Goal: Information Seeking & Learning: Learn about a topic

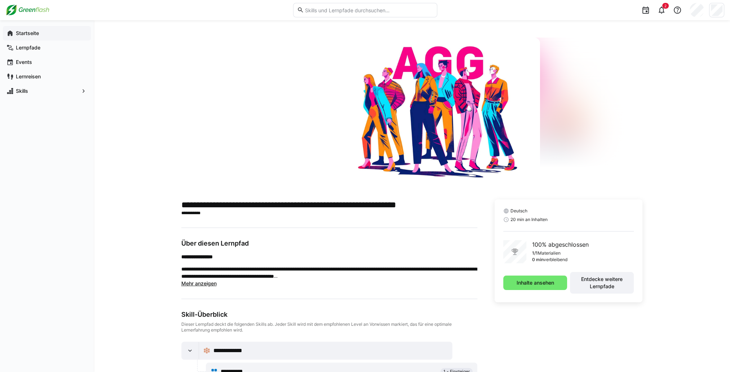
click at [0, 0] on app-navigation-label "Startseite" at bounding box center [0, 0] width 0 height 0
drag, startPoint x: 41, startPoint y: 34, endPoint x: 36, endPoint y: 83, distance: 50.0
click at [41, 34] on span "Startseite" at bounding box center [51, 33] width 73 height 7
click at [36, 88] on span "Skills" at bounding box center [47, 90] width 64 height 7
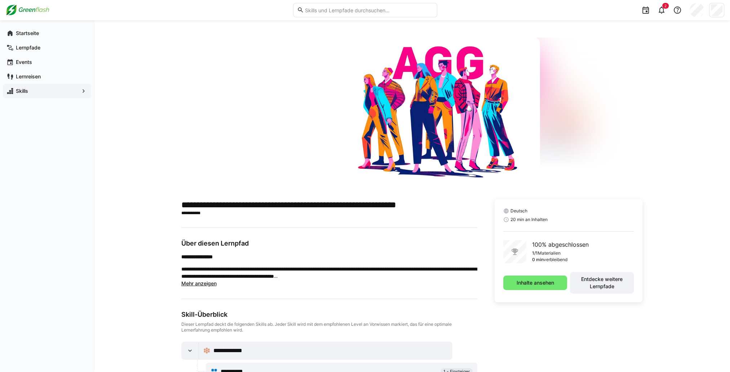
click at [81, 92] on eds-icon at bounding box center [83, 90] width 7 height 7
click at [191, 37] on div "**********" at bounding box center [412, 251] width 637 height 462
click at [42, 36] on span "Startseite" at bounding box center [51, 33] width 73 height 7
click at [47, 36] on span "Startseite" at bounding box center [51, 33] width 73 height 7
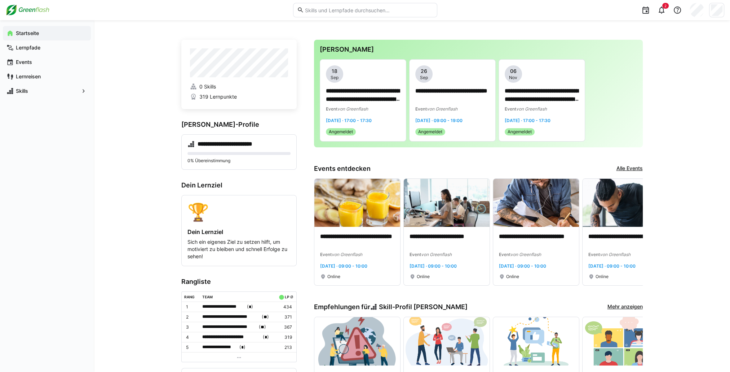
click at [32, 102] on div "Startseite Lernpfade Events Lernreisen Skills" at bounding box center [47, 62] width 94 height 84
click at [32, 98] on div "Skills" at bounding box center [47, 91] width 88 height 14
click at [34, 96] on div "Skills" at bounding box center [47, 91] width 88 height 14
drag, startPoint x: 83, startPoint y: 89, endPoint x: 67, endPoint y: 86, distance: 16.2
click at [83, 89] on eds-icon at bounding box center [83, 90] width 7 height 7
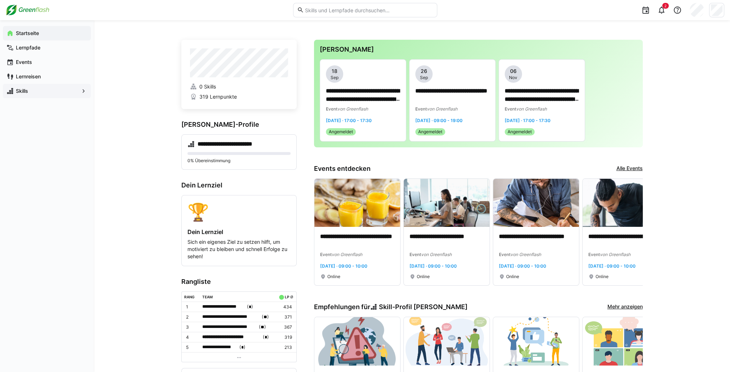
click at [27, 88] on span "Skills" at bounding box center [47, 90] width 64 height 7
click at [0, 0] on app-navigation-label "Lernpfade" at bounding box center [0, 0] width 0 height 0
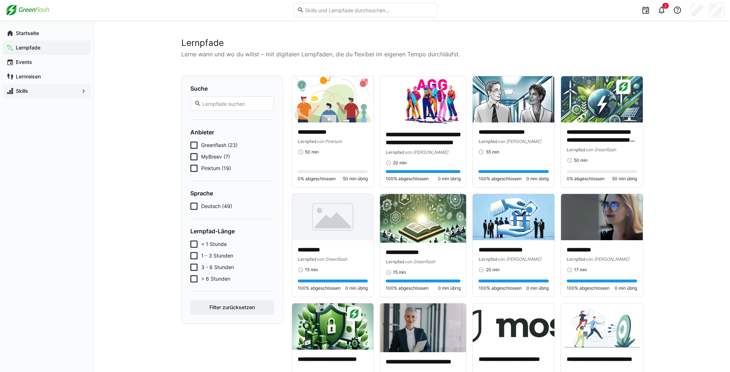
click at [50, 93] on span "Skills" at bounding box center [47, 90] width 64 height 7
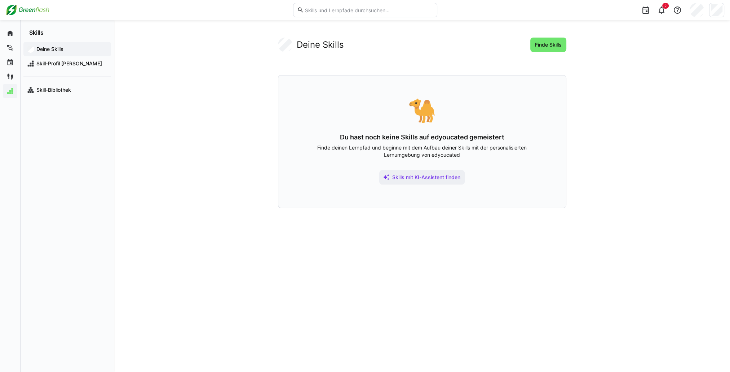
click at [133, 86] on div "Deine Skills Finde Skills 🐪 Du hast noch keine Skills auf edyoucated gemeistert…" at bounding box center [422, 195] width 617 height 351
click at [70, 64] on span "Skill-Profil [PERSON_NAME]" at bounding box center [71, 63] width 72 height 7
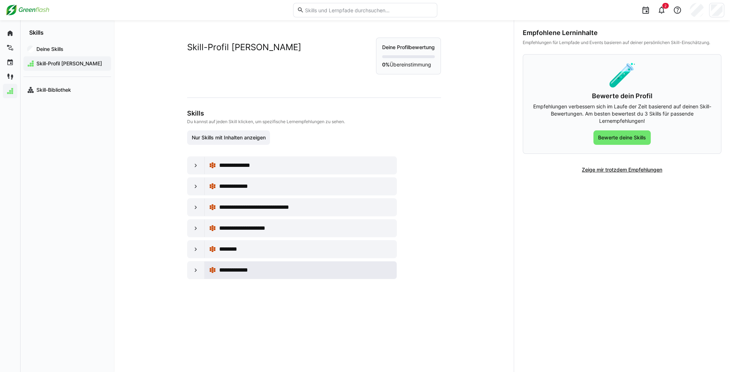
click at [262, 268] on div "**********" at bounding box center [306, 270] width 174 height 9
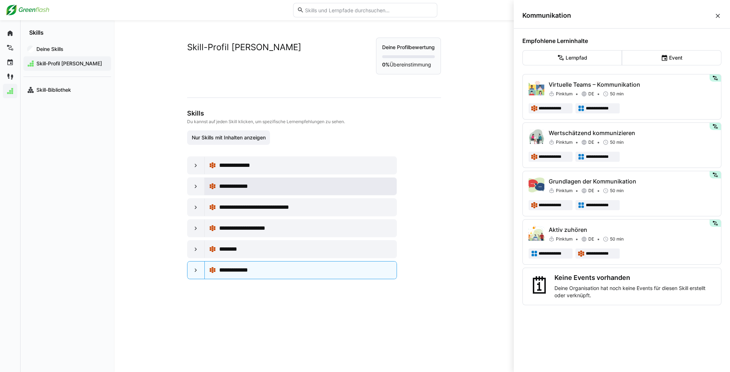
click at [242, 185] on span "**********" at bounding box center [238, 186] width 39 height 9
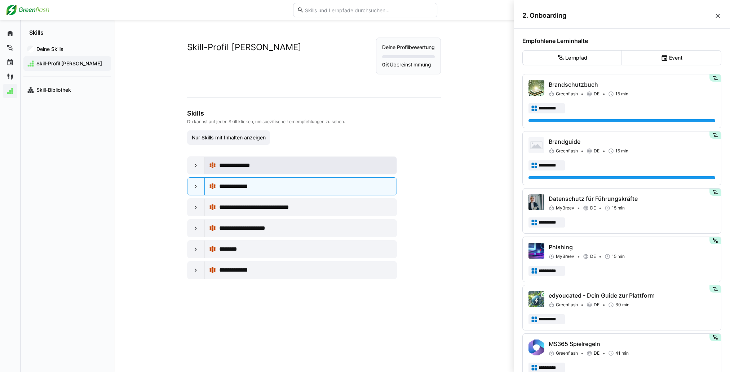
click at [248, 168] on span "**********" at bounding box center [238, 165] width 39 height 9
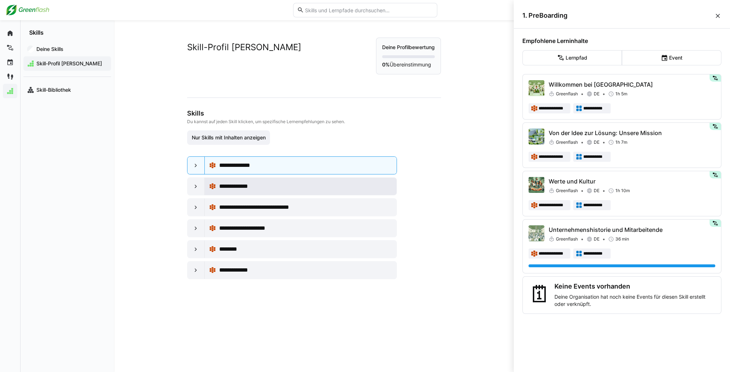
click at [243, 190] on div "**********" at bounding box center [301, 186] width 184 height 14
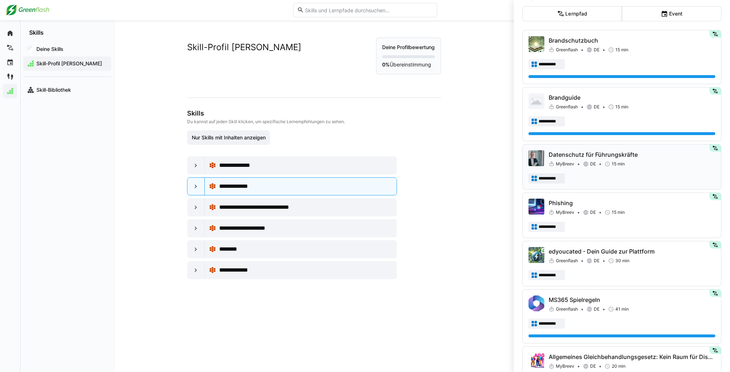
scroll to position [72, 0]
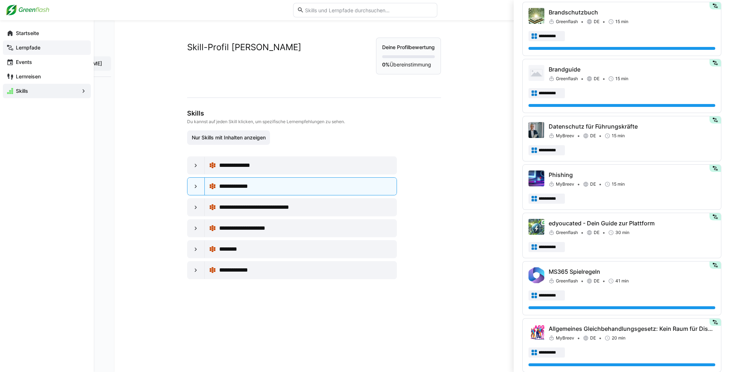
click at [31, 42] on div "Lernpfade" at bounding box center [47, 47] width 88 height 14
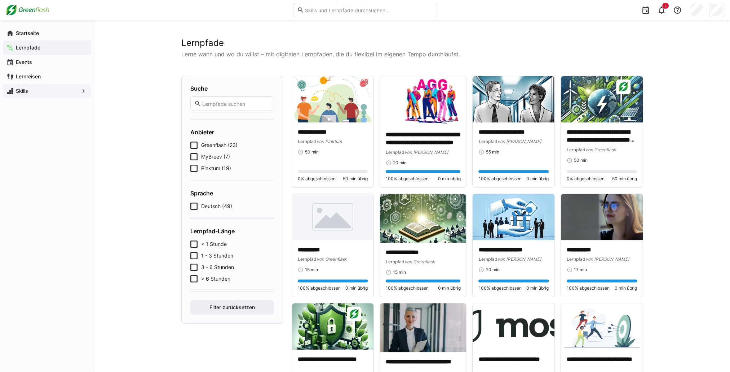
click at [329, 11] on input "text" at bounding box center [368, 10] width 129 height 6
type input "kommunikation"
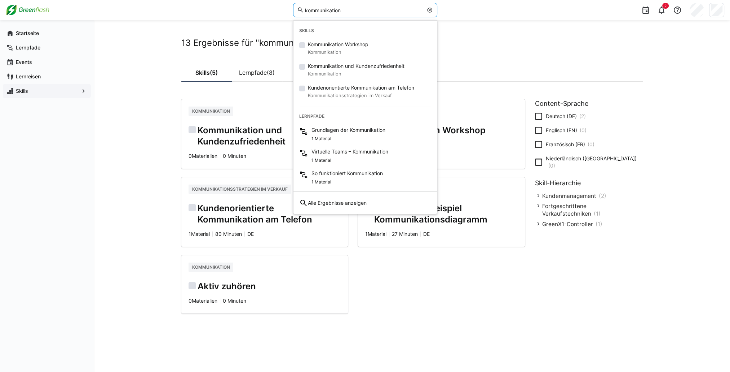
click at [102, 110] on div "13 Ergebnisse für "kommunikation" Skills (5) Lernpfade (8) Kommunikation Kommun…" at bounding box center [412, 195] width 637 height 351
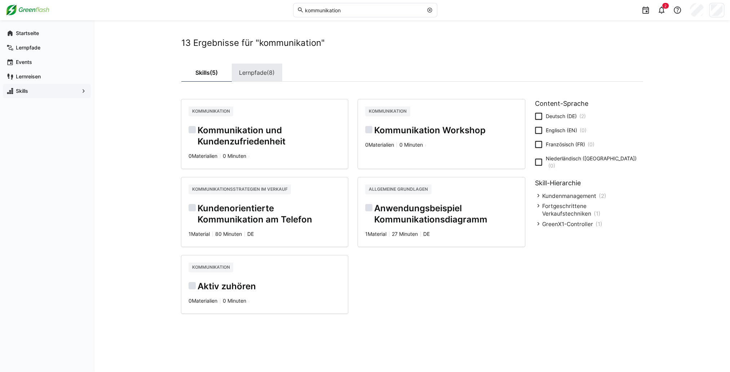
click at [254, 67] on link "Lernpfade (8)" at bounding box center [257, 72] width 51 height 18
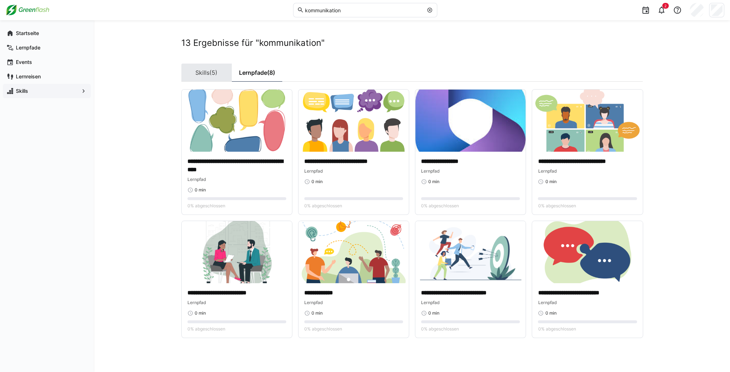
click at [192, 72] on link "Skills (5)" at bounding box center [206, 72] width 51 height 18
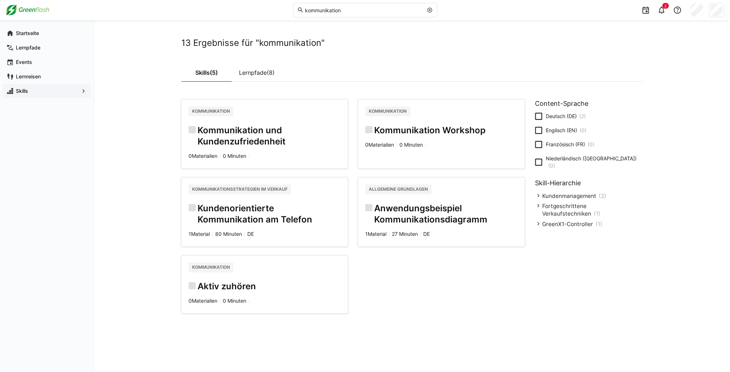
click at [411, 203] on h2 "Anwendungsbeispiel Kommunikationsdiagramm" at bounding box center [441, 214] width 153 height 22
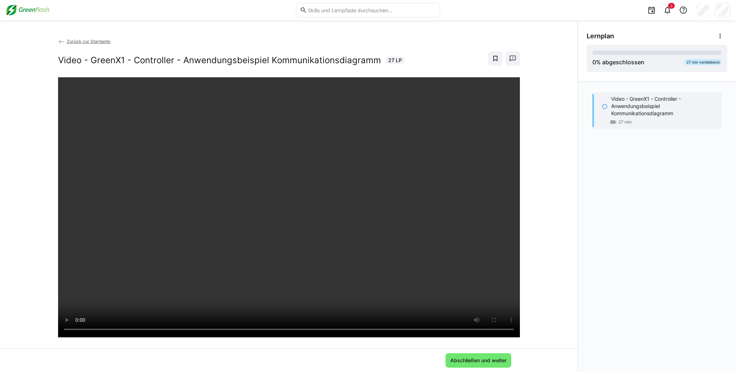
click at [75, 42] on span "Zurück zur Startseite" at bounding box center [89, 41] width 44 height 5
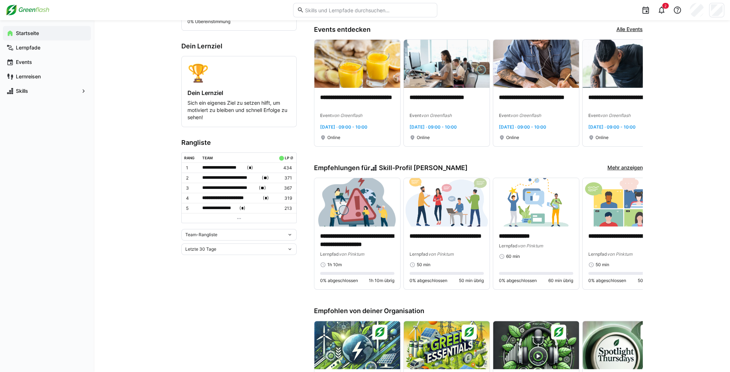
scroll to position [180, 0]
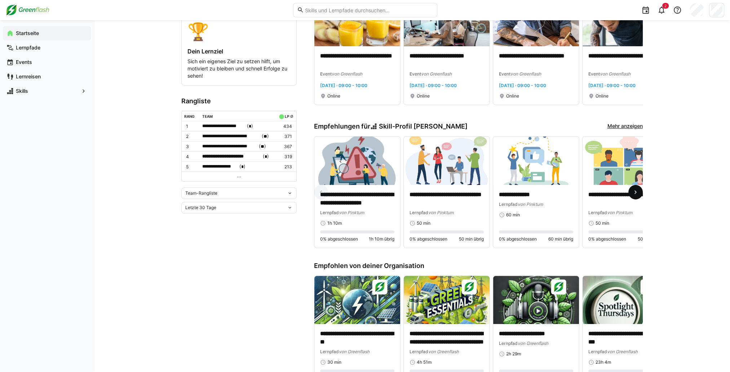
click at [637, 193] on eds-icon at bounding box center [635, 191] width 7 height 7
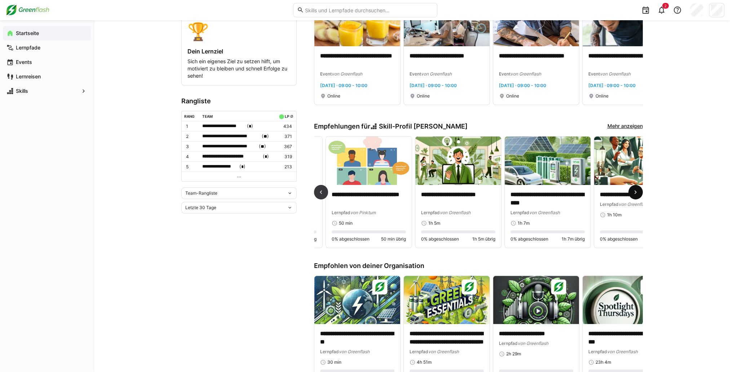
scroll to position [0, 268]
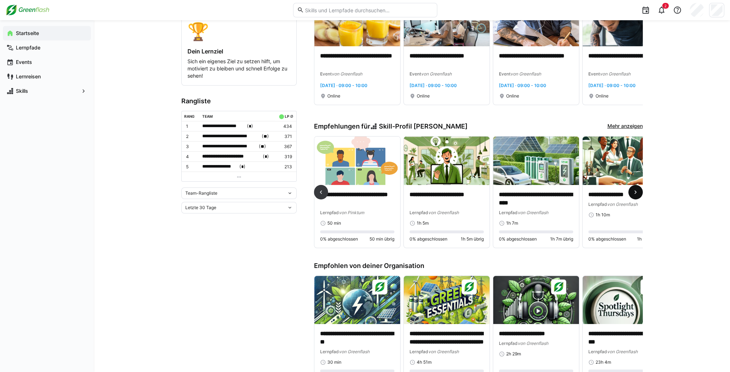
click at [638, 193] on eds-icon at bounding box center [635, 191] width 7 height 7
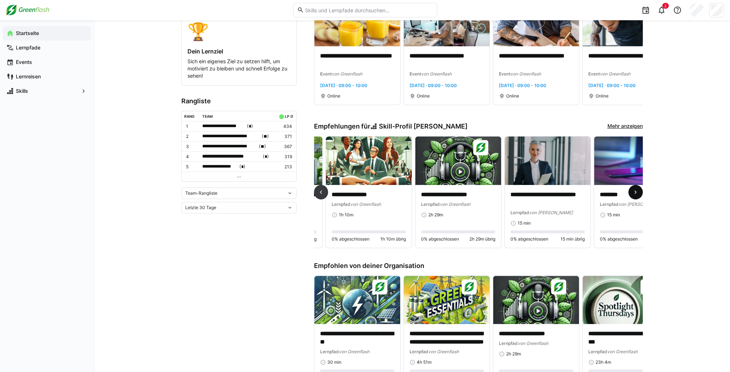
scroll to position [0, 537]
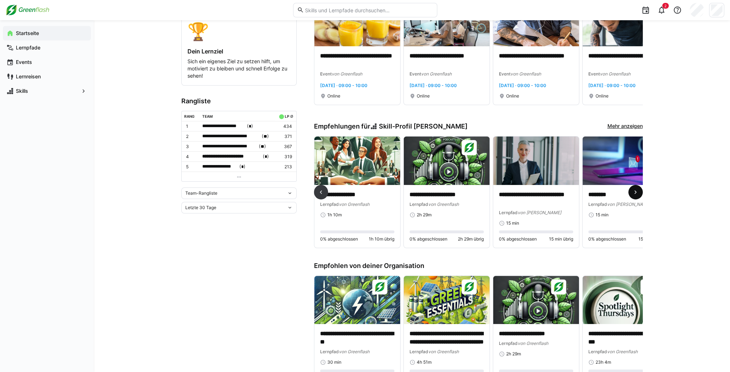
click at [638, 193] on eds-icon at bounding box center [635, 191] width 7 height 7
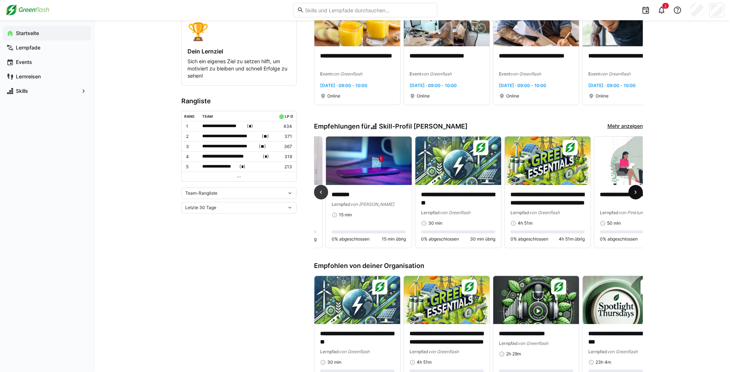
scroll to position [0, 805]
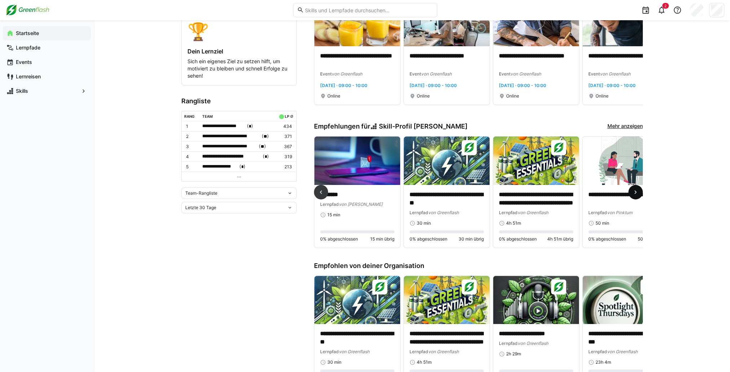
click at [638, 193] on eds-icon at bounding box center [635, 191] width 7 height 7
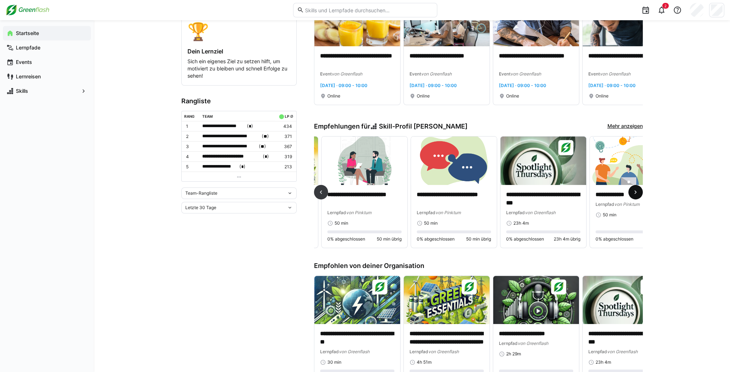
scroll to position [0, 1074]
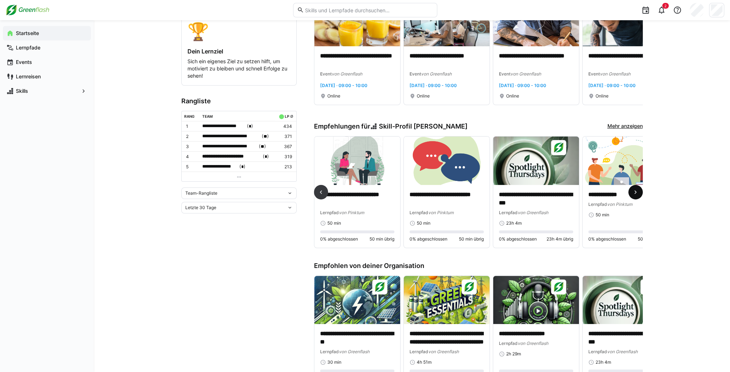
click at [638, 193] on eds-icon at bounding box center [635, 191] width 7 height 7
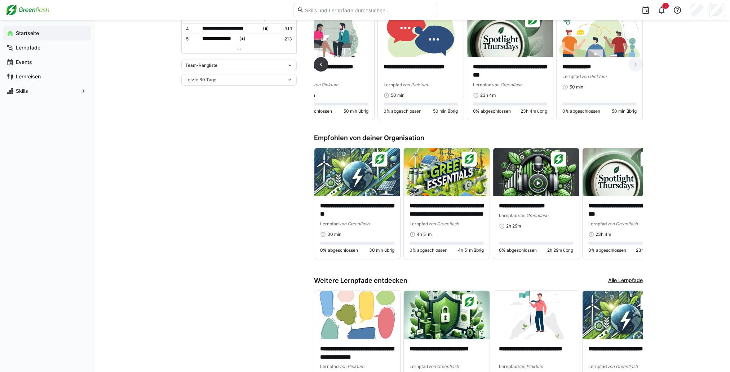
scroll to position [325, 0]
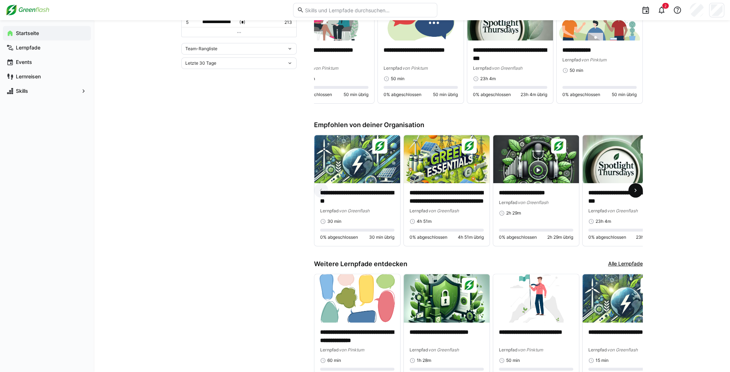
click at [633, 188] on span at bounding box center [636, 190] width 14 height 14
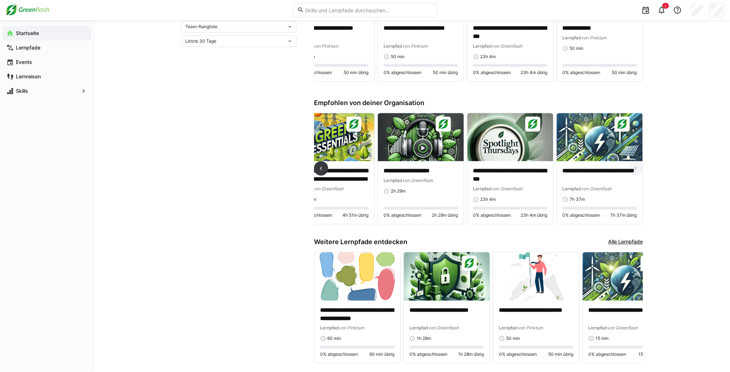
scroll to position [368, 0]
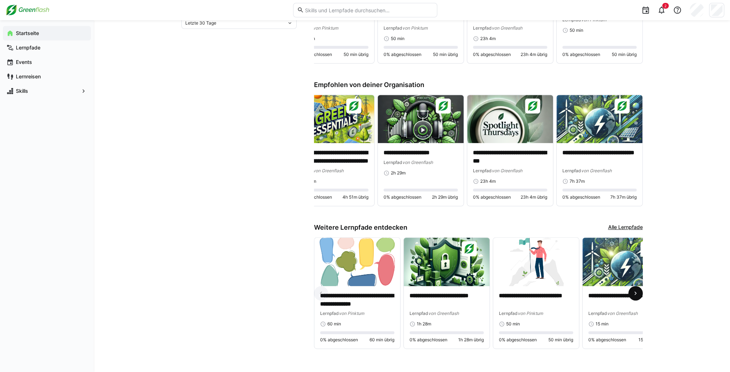
click at [636, 292] on eds-icon at bounding box center [635, 292] width 7 height 7
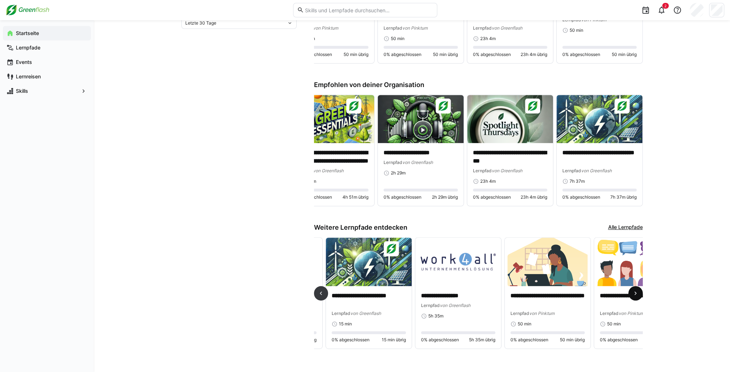
scroll to position [0, 268]
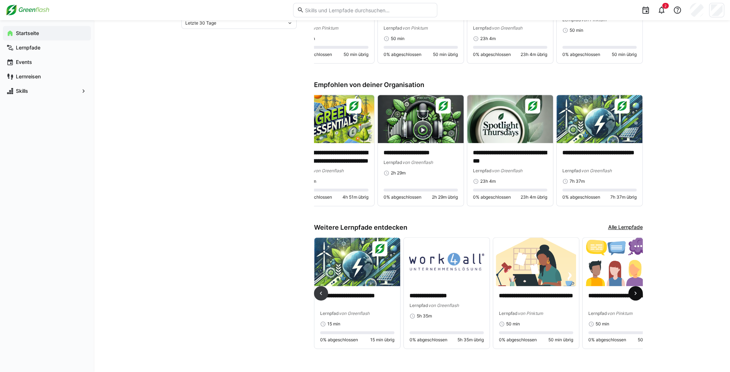
click at [636, 292] on eds-icon at bounding box center [635, 292] width 7 height 7
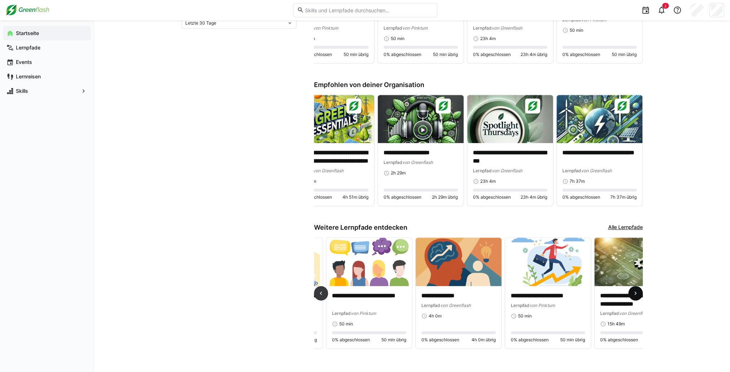
scroll to position [0, 537]
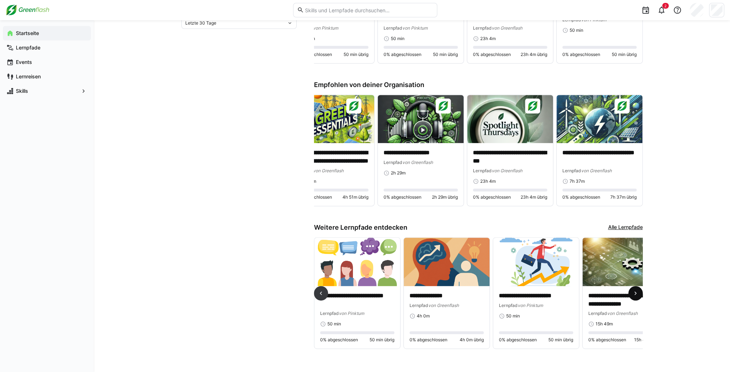
click at [636, 292] on eds-icon at bounding box center [635, 292] width 7 height 7
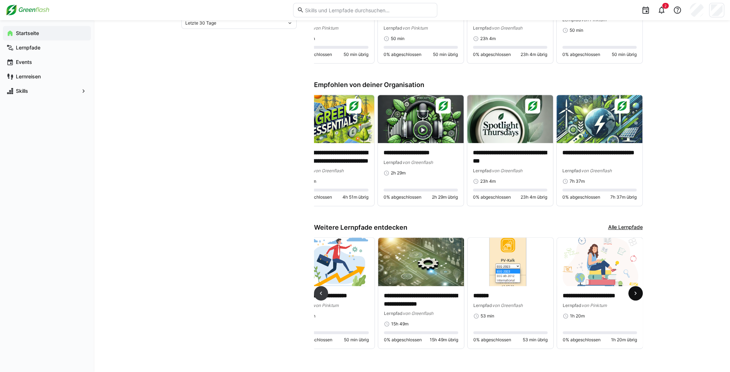
scroll to position [0, 742]
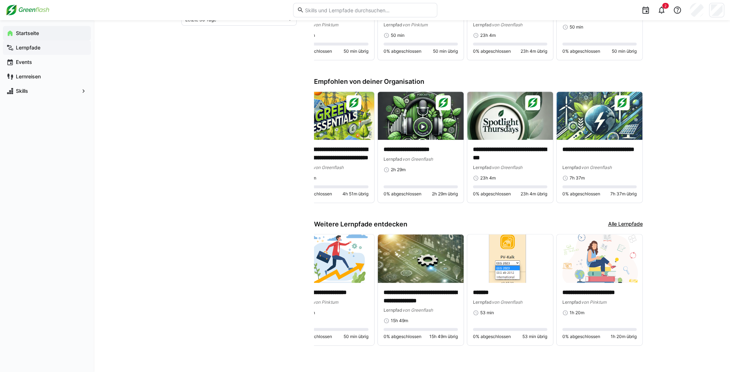
click at [57, 50] on span "Lernpfade" at bounding box center [51, 47] width 73 height 7
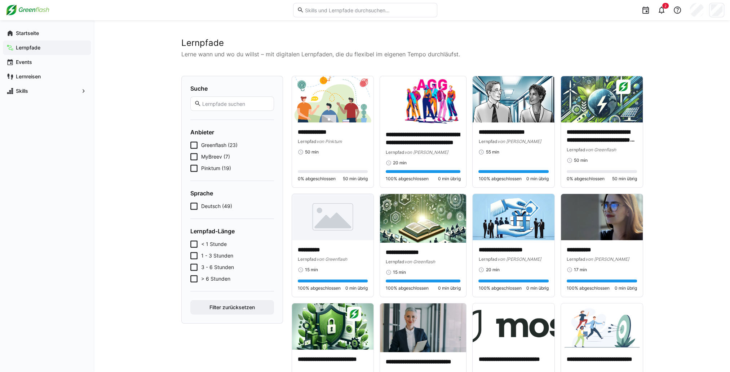
click at [194, 144] on icon at bounding box center [193, 144] width 7 height 7
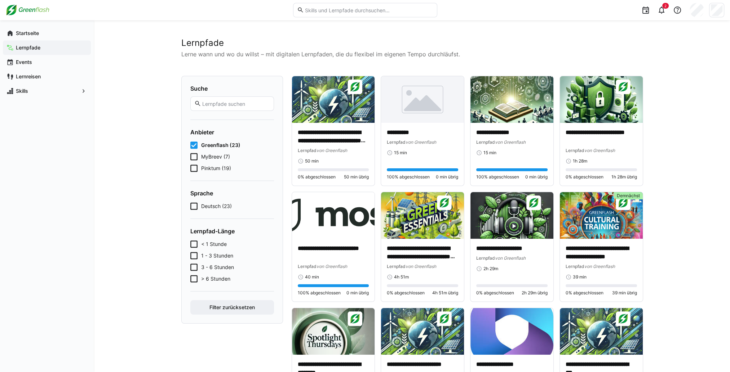
click at [192, 144] on icon at bounding box center [193, 144] width 7 height 7
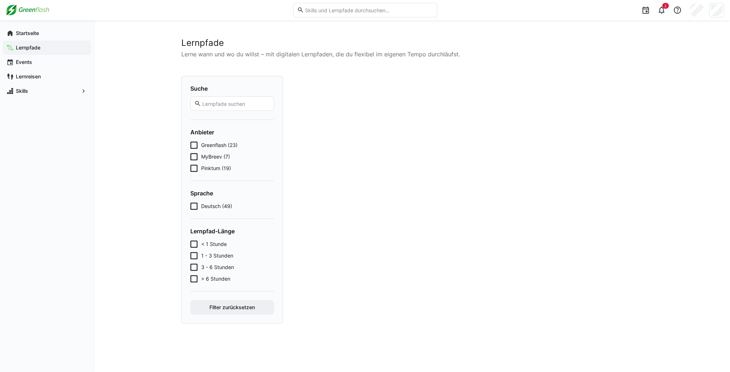
click at [192, 157] on icon at bounding box center [193, 156] width 7 height 7
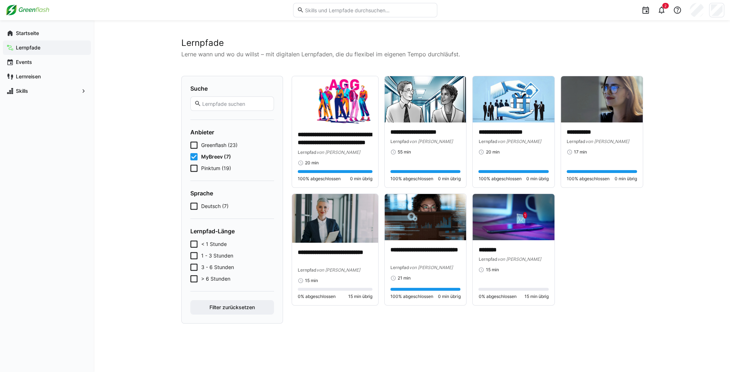
click at [192, 157] on icon at bounding box center [193, 156] width 7 height 7
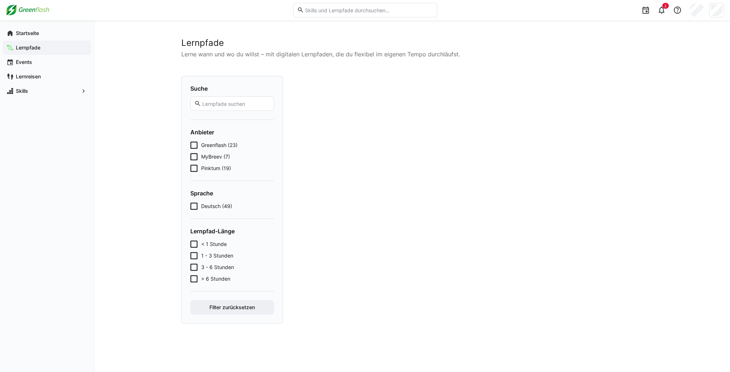
click at [191, 166] on icon at bounding box center [193, 167] width 7 height 7
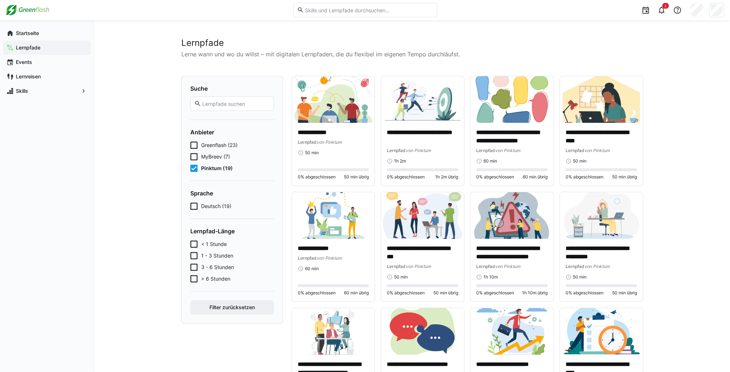
click at [194, 166] on icon at bounding box center [193, 167] width 7 height 7
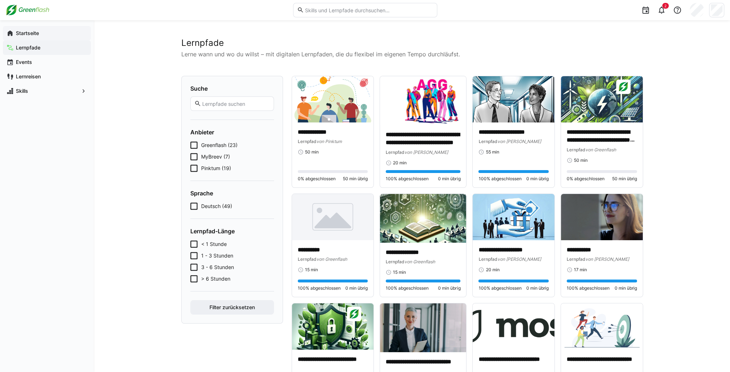
click at [0, 0] on app-navigation-label "Startseite" at bounding box center [0, 0] width 0 height 0
